Goal: Find specific page/section: Find specific page/section

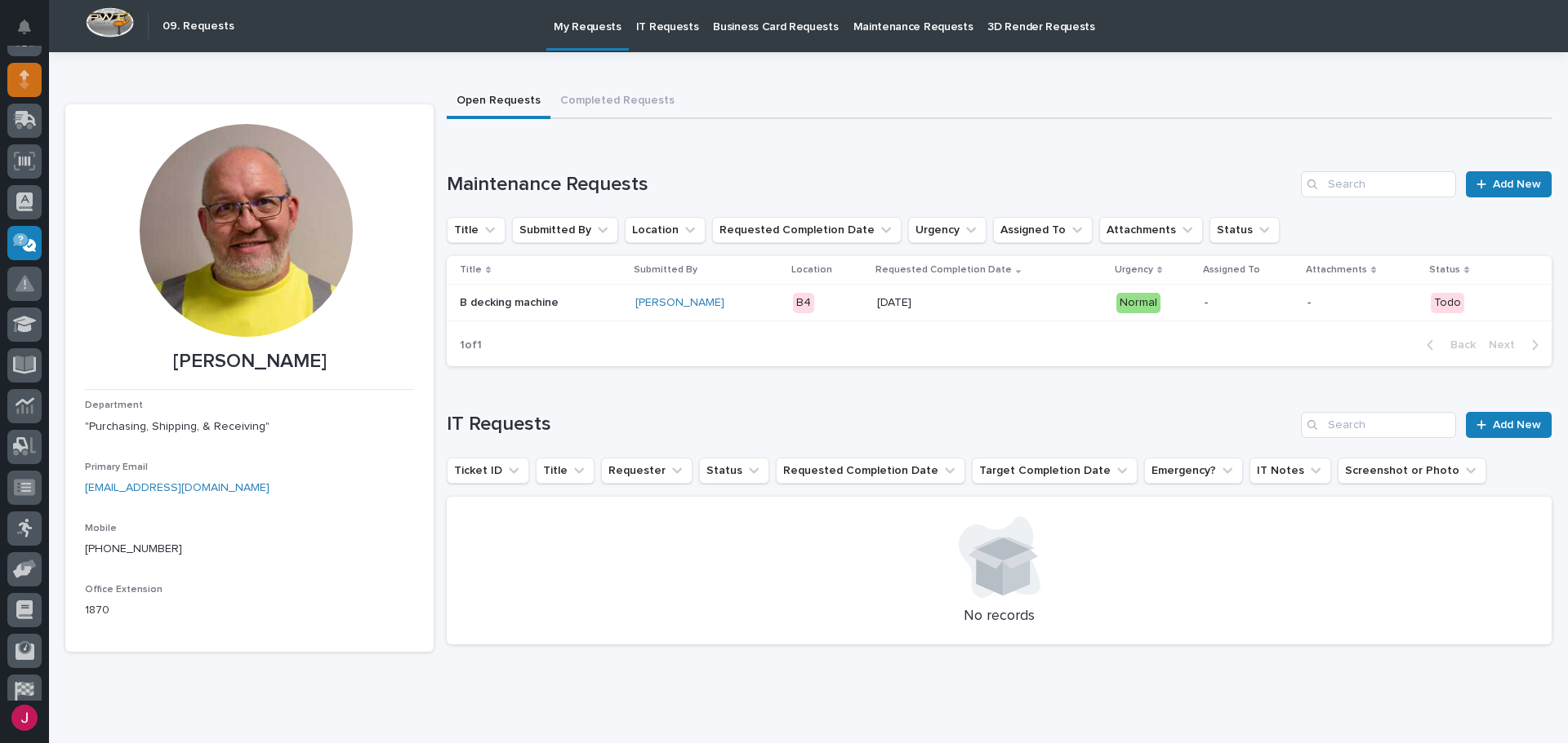
scroll to position [120, 0]
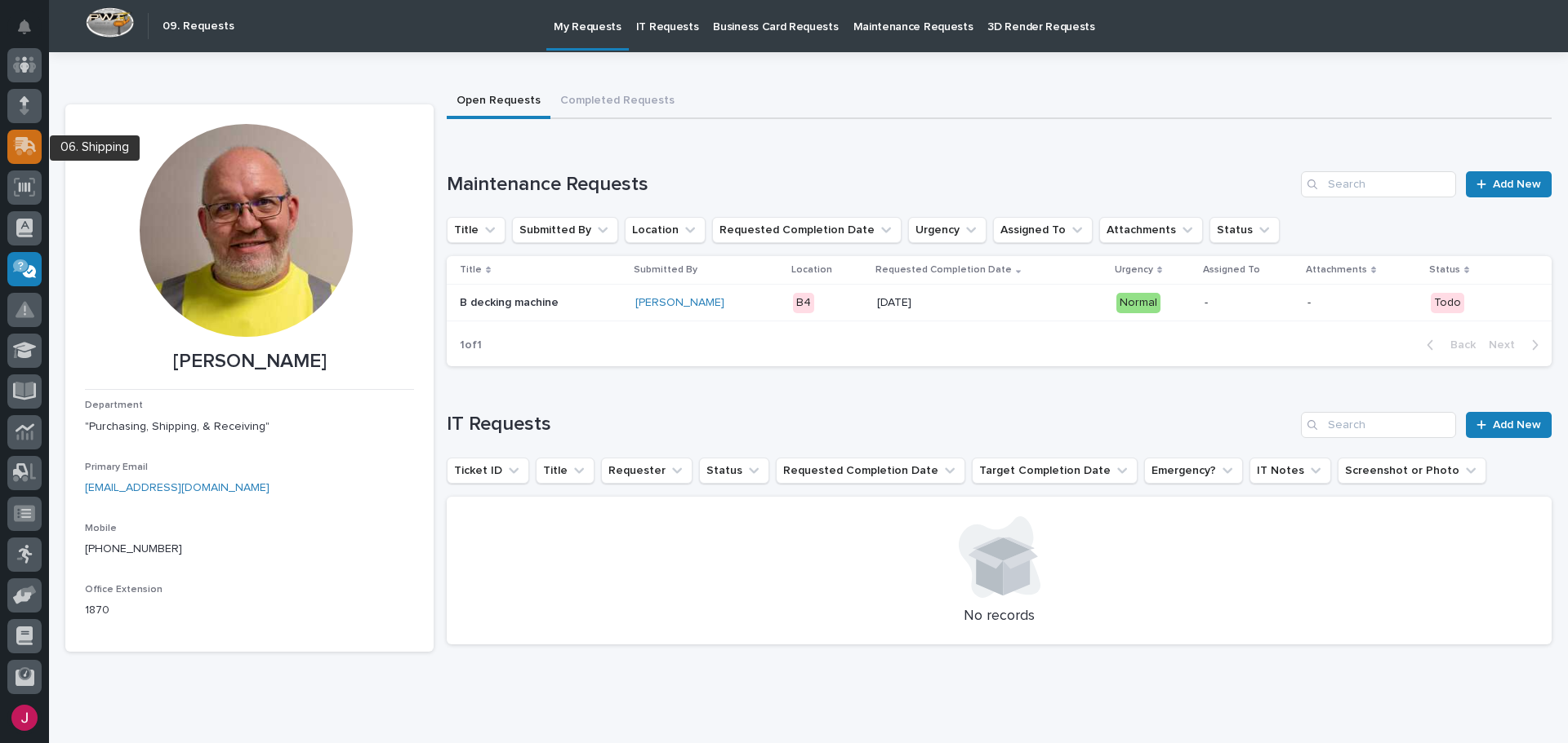
click at [34, 140] on icon at bounding box center [25, 146] width 24 height 18
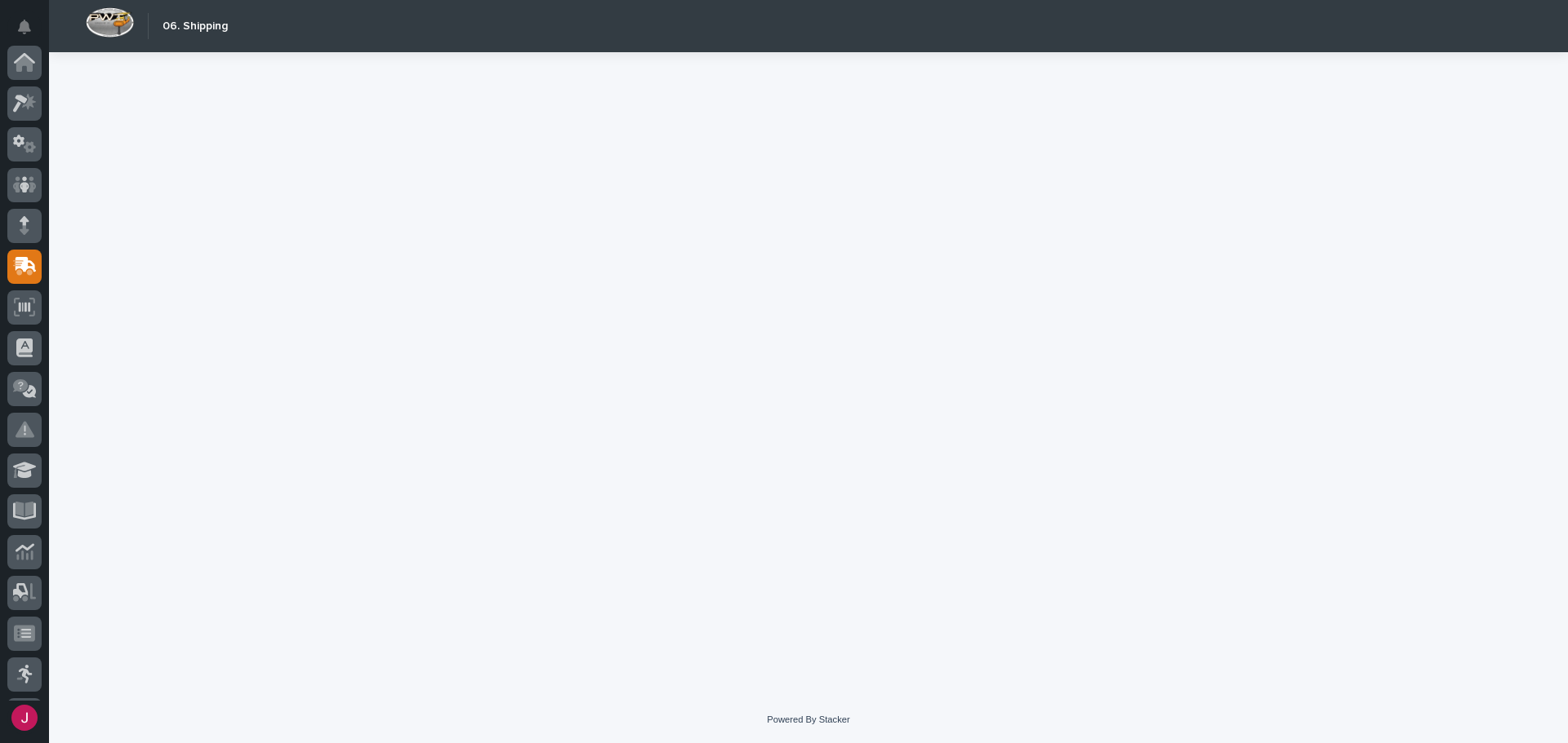
scroll to position [202, 0]
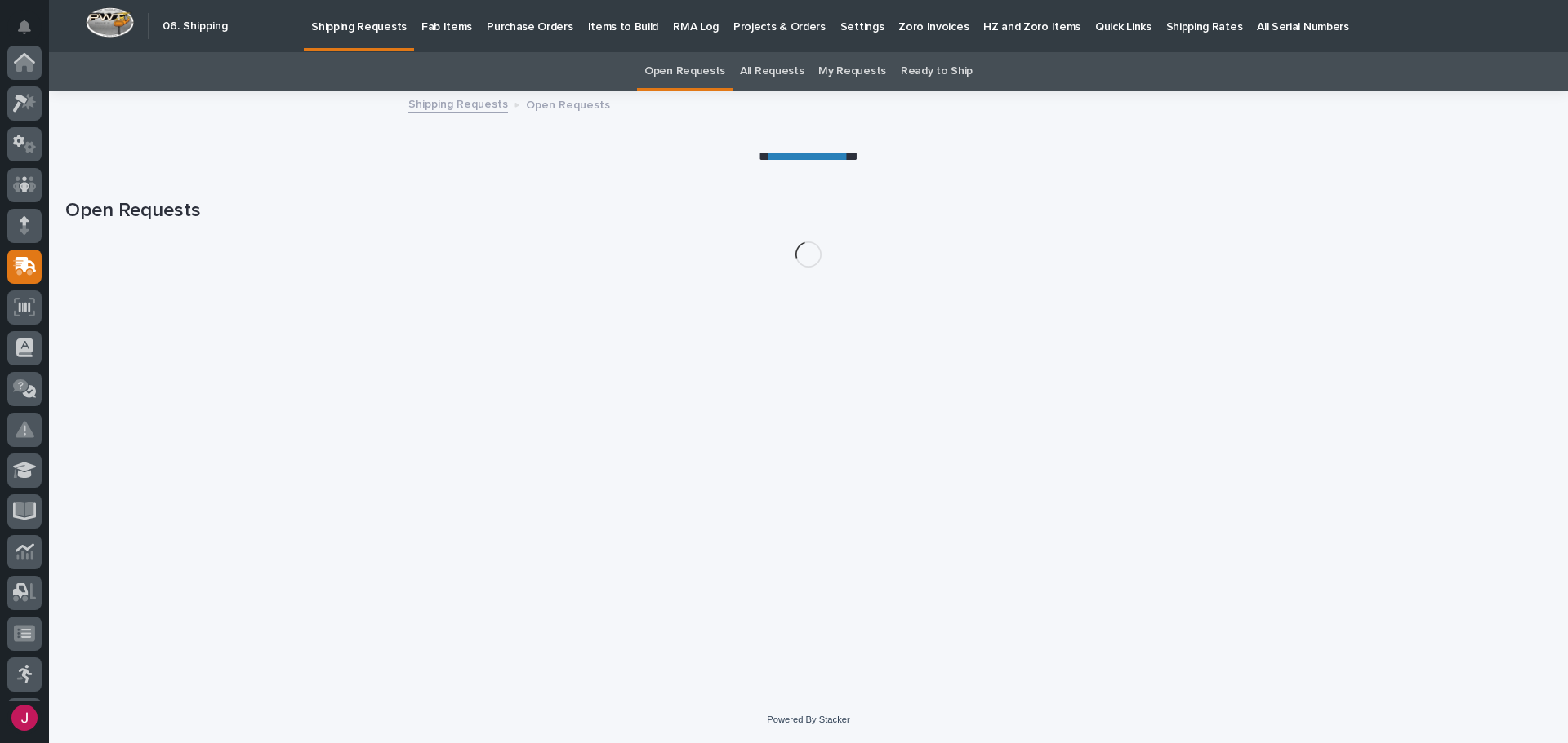
scroll to position [202, 0]
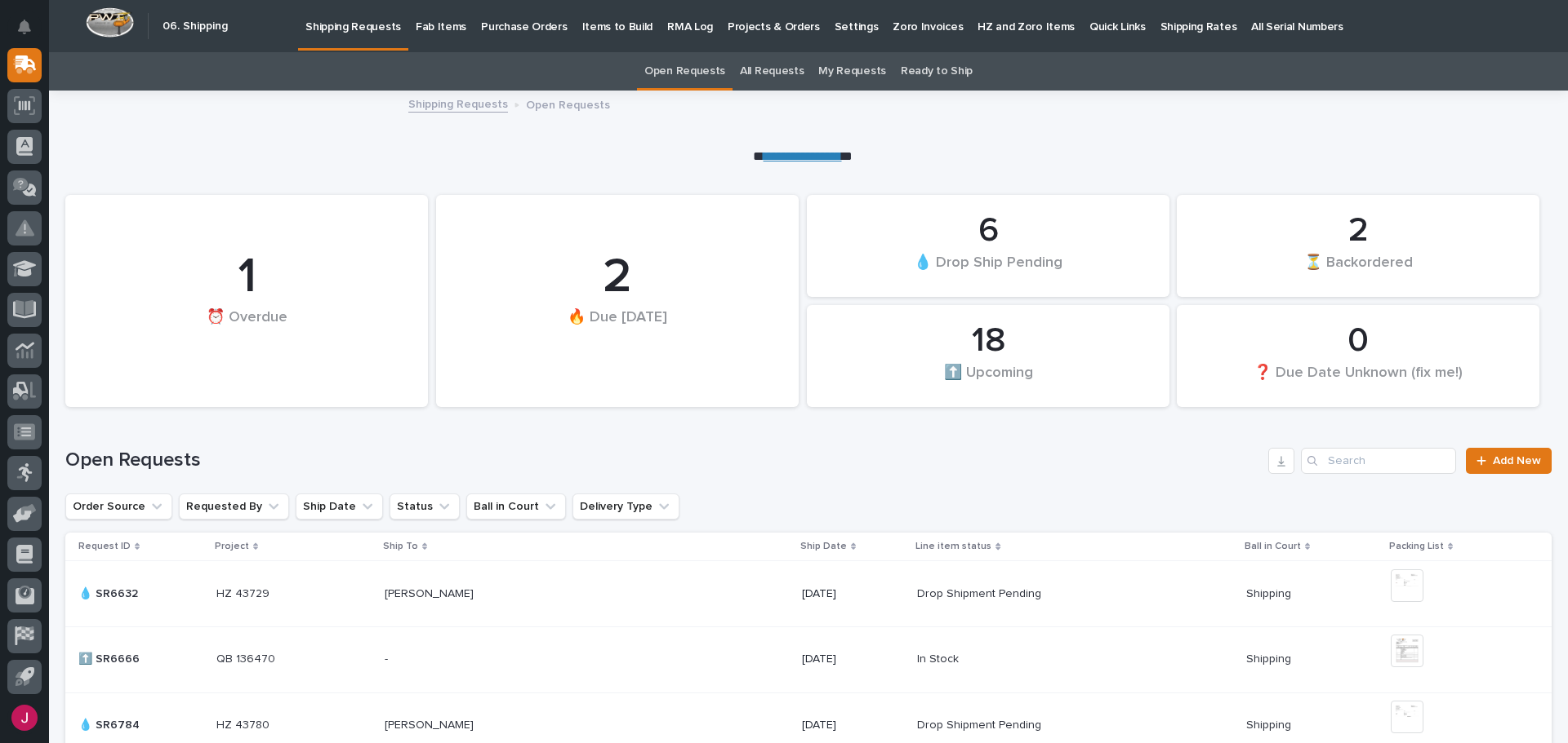
click at [427, 29] on p "Fab Items" at bounding box center [440, 17] width 51 height 34
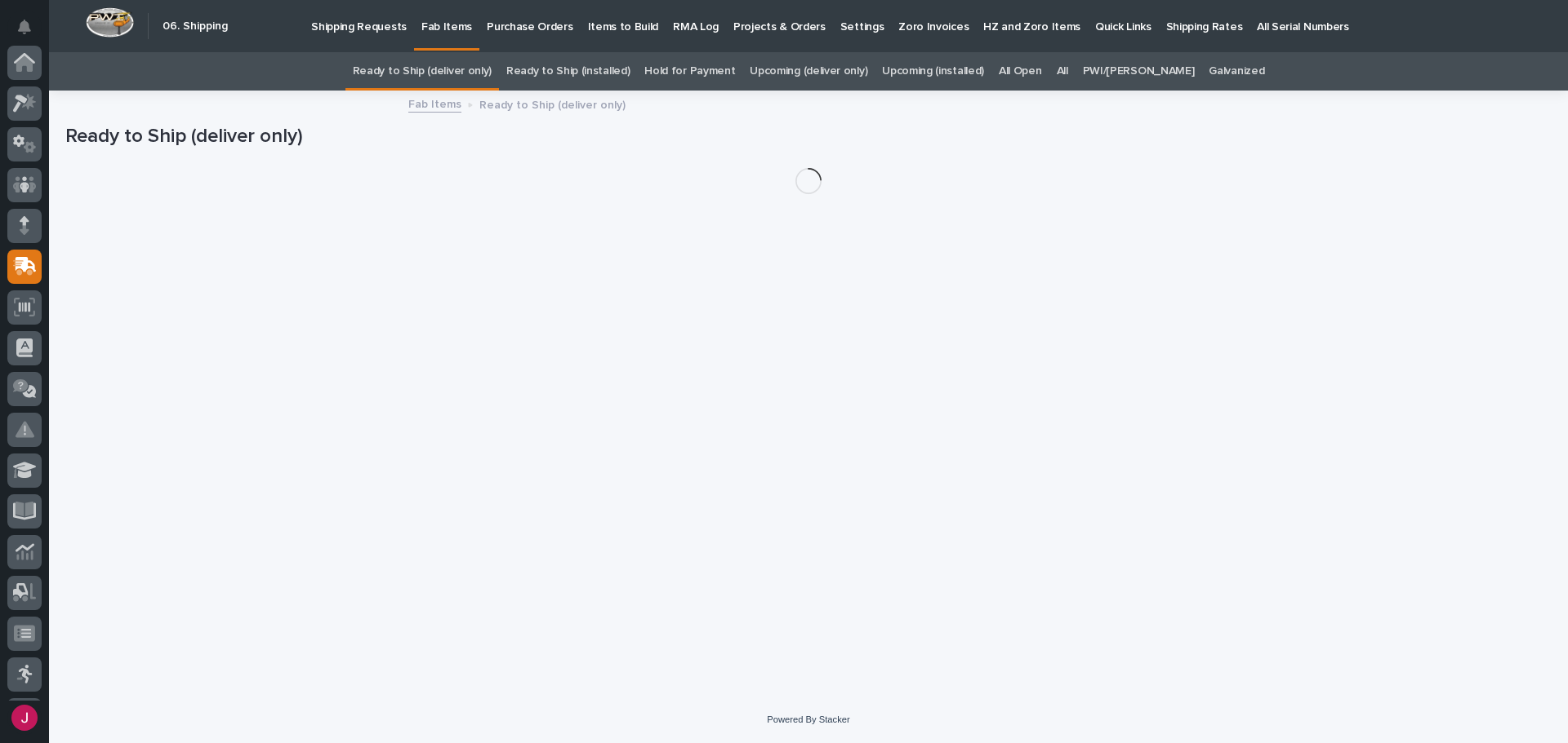
scroll to position [202, 0]
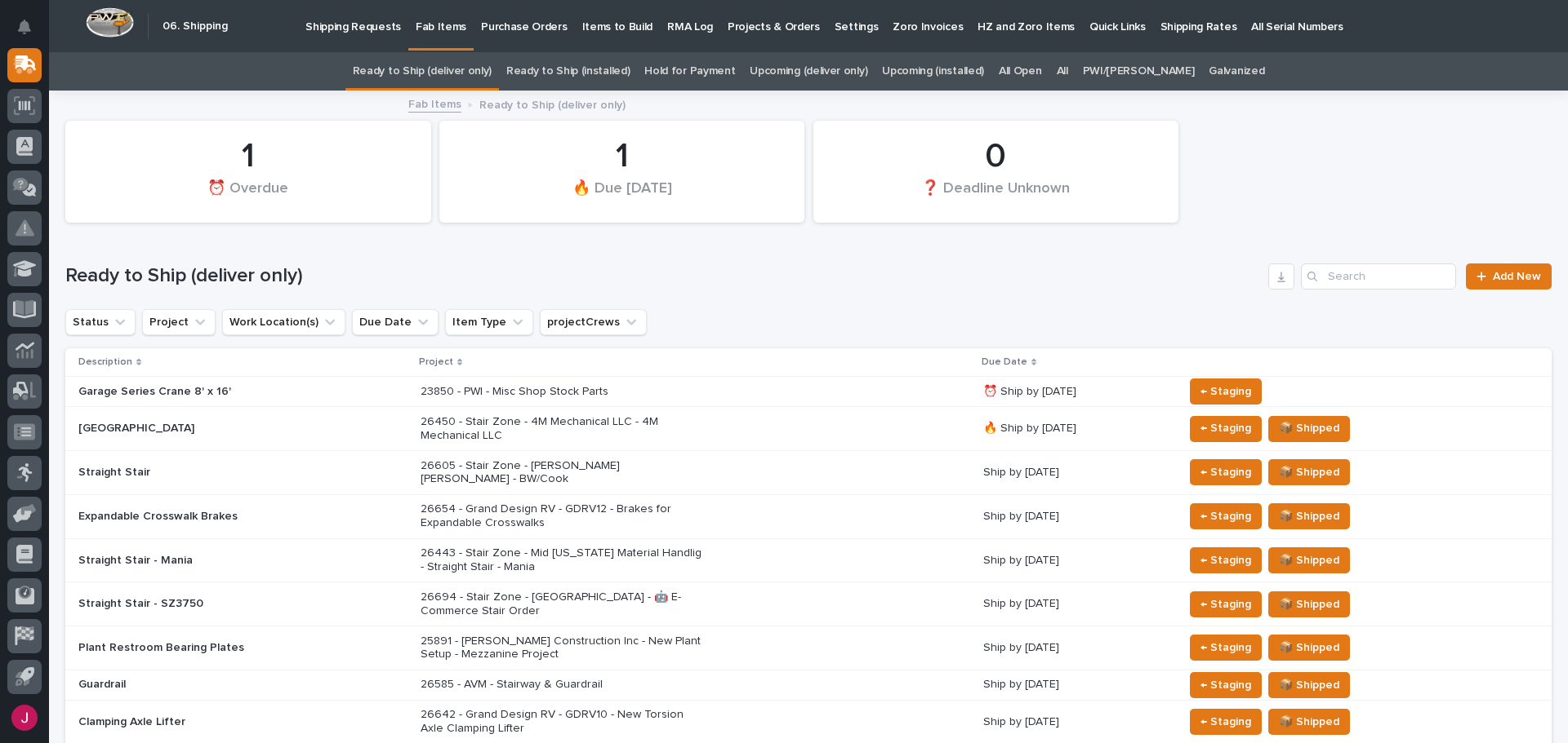
click at [1068, 61] on link "All" at bounding box center [1062, 72] width 11 height 39
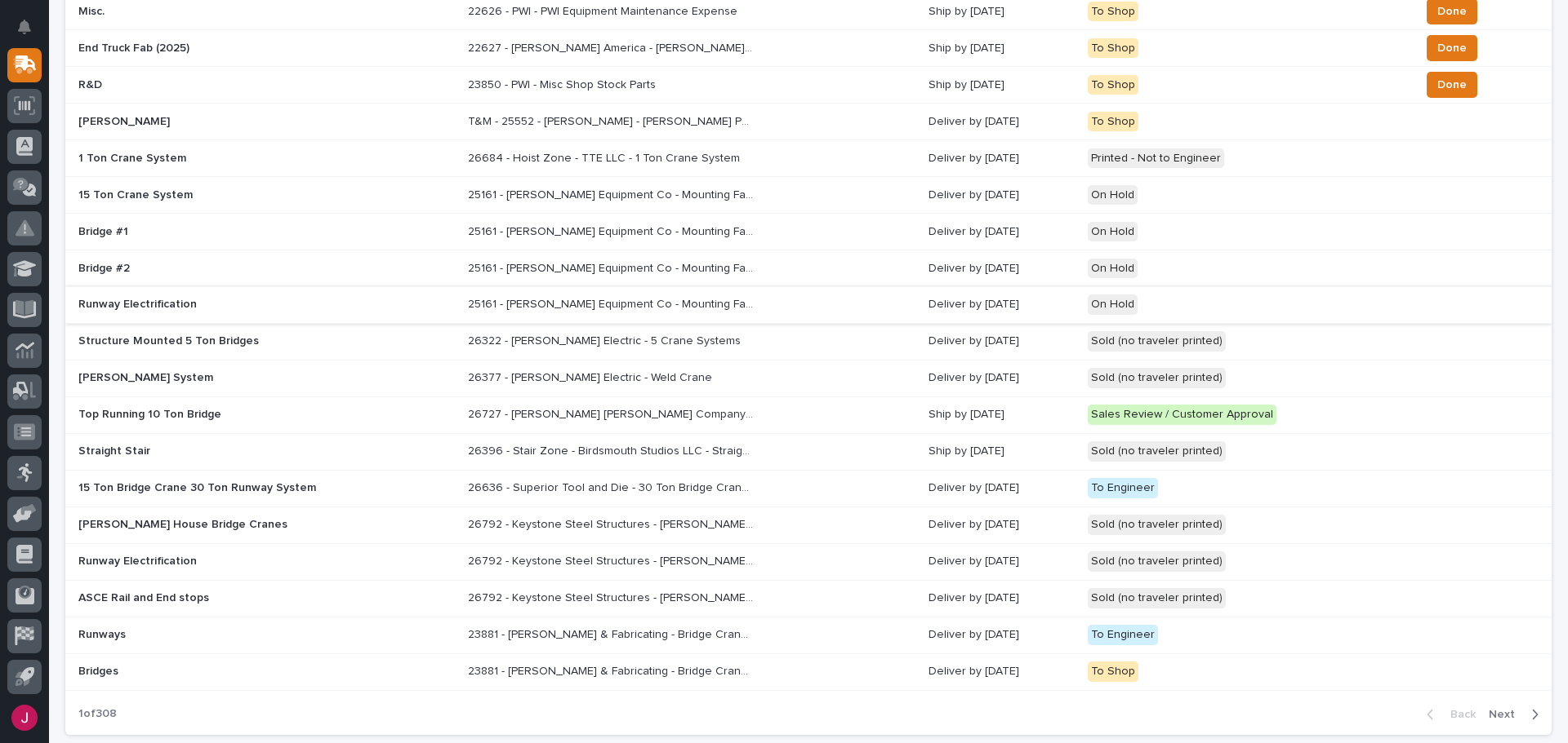
scroll to position [1030, 0]
